Goal: Communication & Community: Answer question/provide support

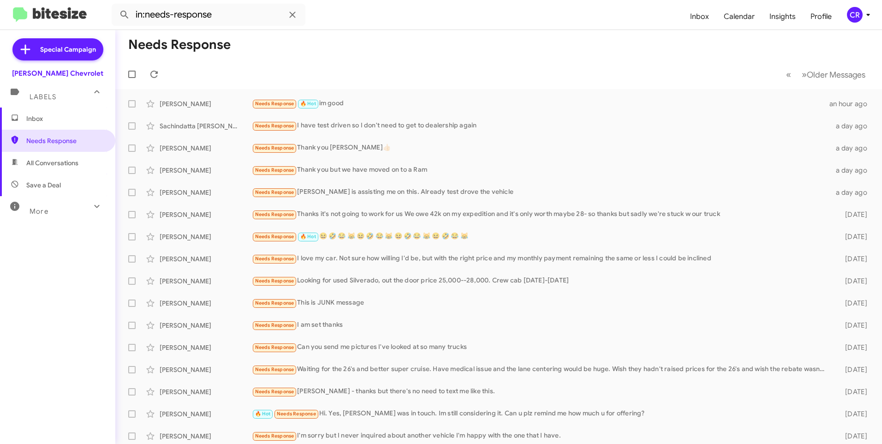
click at [53, 165] on span "All Conversations" at bounding box center [52, 162] width 52 height 9
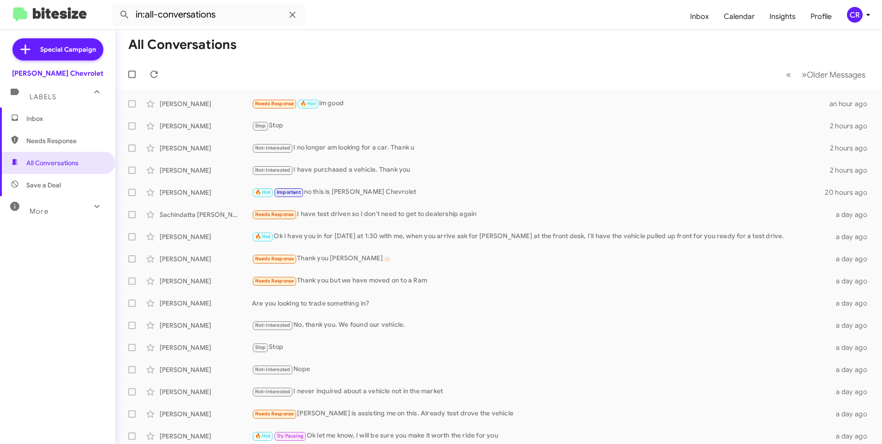
click at [50, 183] on span "Save a Deal" at bounding box center [43, 184] width 35 height 9
type input "in:not-interested"
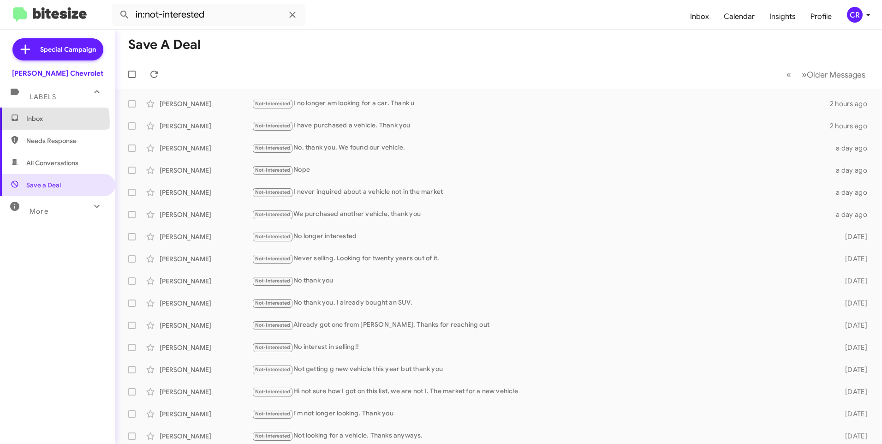
click at [47, 121] on span "Inbox" at bounding box center [65, 118] width 78 height 9
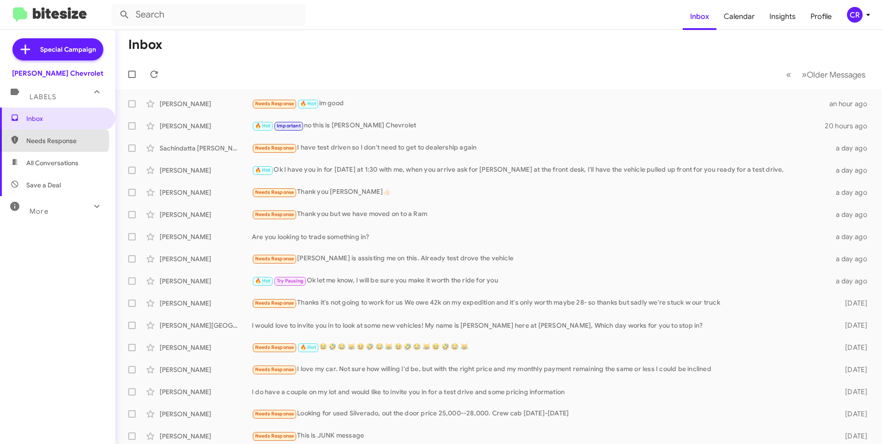
click at [50, 140] on span "Needs Response" at bounding box center [65, 140] width 78 height 9
type input "in:needs-response"
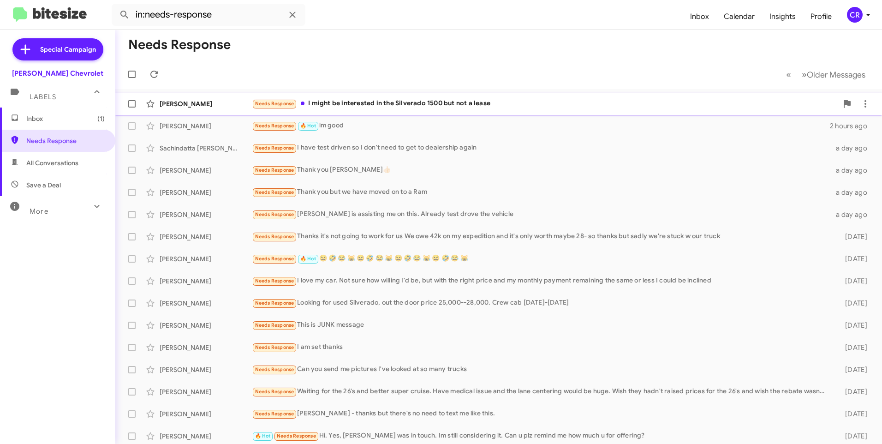
click at [349, 101] on div "Needs Response I might be interested in the Silverado 1500 but not a lease" at bounding box center [545, 103] width 586 height 11
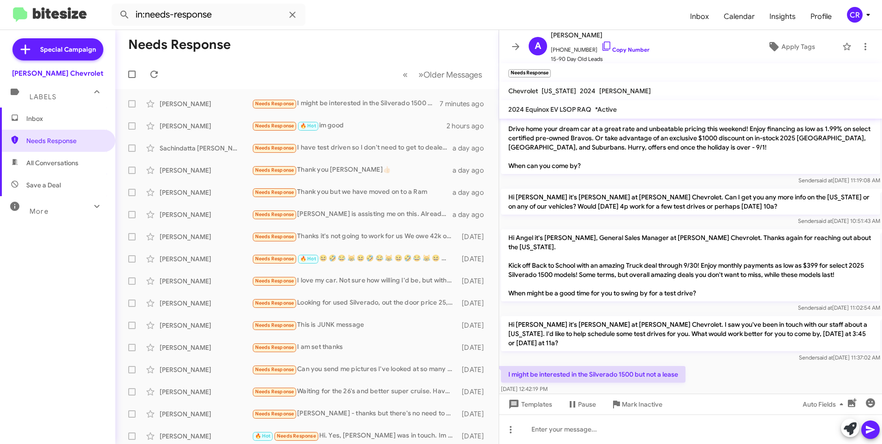
scroll to position [118, 0]
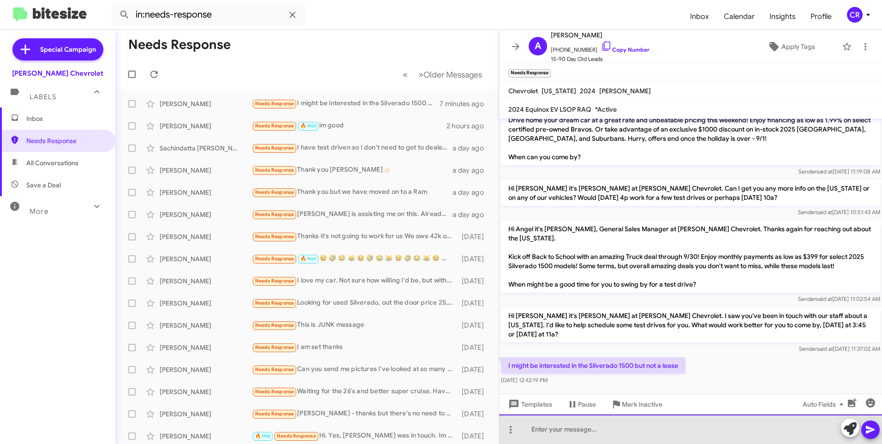
click at [594, 432] on div at bounding box center [690, 429] width 383 height 30
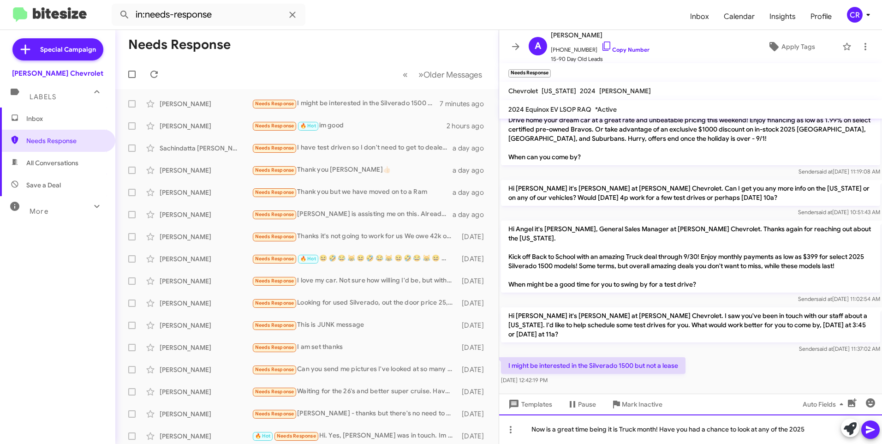
click at [816, 430] on div "Now is a great time being it is Truck month! Have you had a chance to look at a…" at bounding box center [690, 429] width 383 height 30
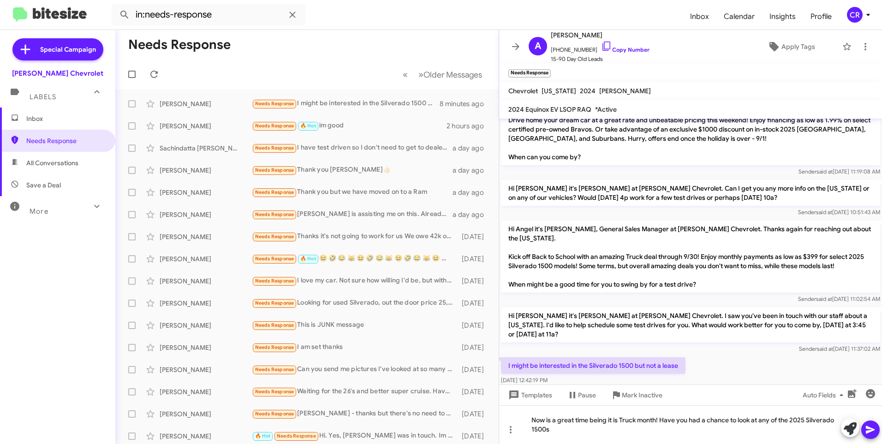
click at [872, 430] on icon at bounding box center [870, 430] width 9 height 8
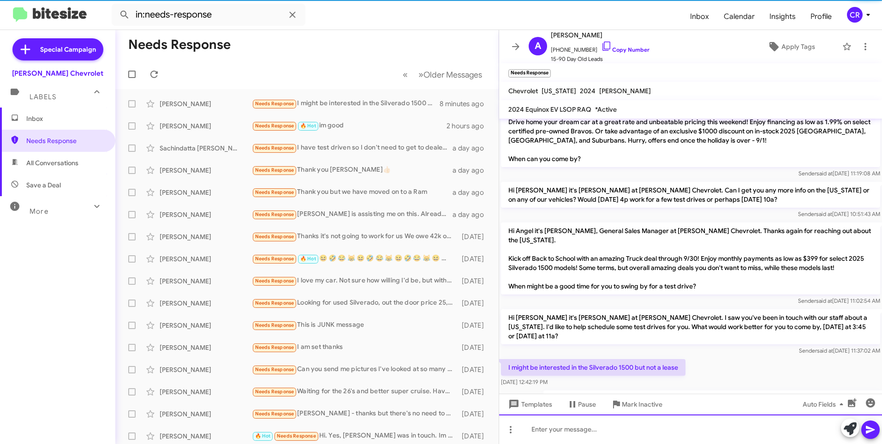
scroll to position [151, 0]
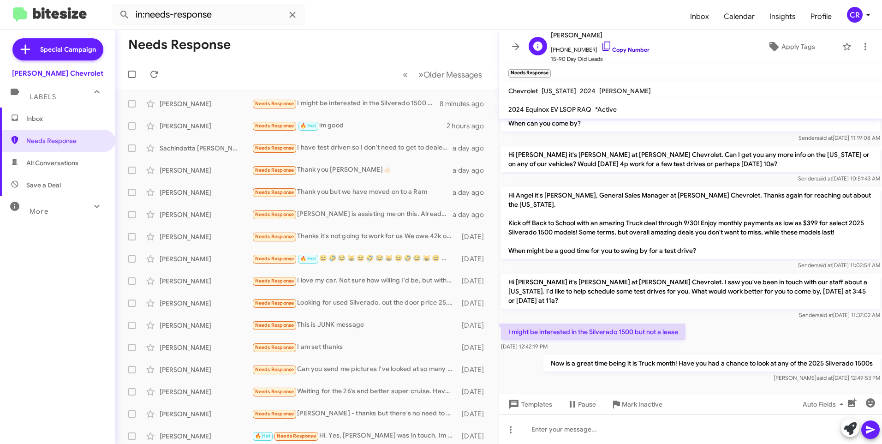
click at [619, 50] on link "Copy Number" at bounding box center [625, 49] width 48 height 7
